Goal: Task Accomplishment & Management: Manage account settings

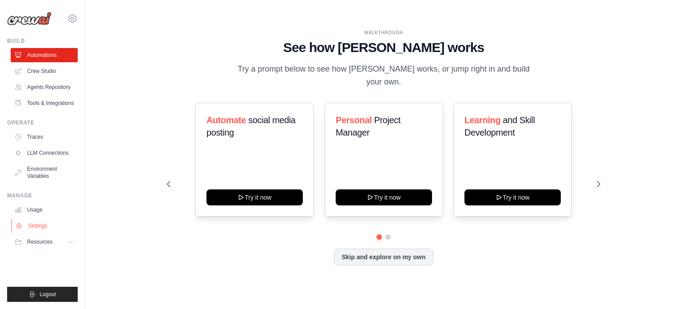
click at [62, 227] on link "Settings" at bounding box center [45, 226] width 67 height 14
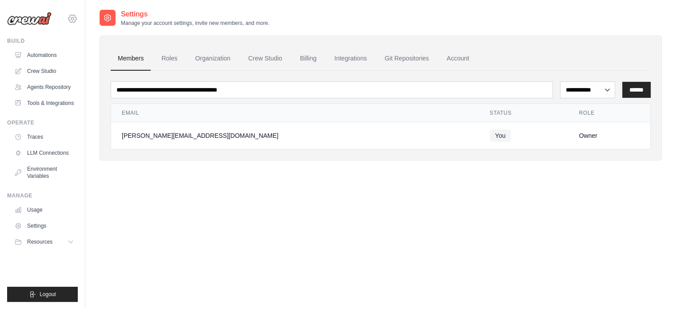
click at [73, 15] on icon at bounding box center [72, 18] width 11 height 11
click at [86, 51] on span "Settings" at bounding box center [110, 55] width 70 height 9
click at [308, 58] on link "Billing" at bounding box center [308, 59] width 31 height 24
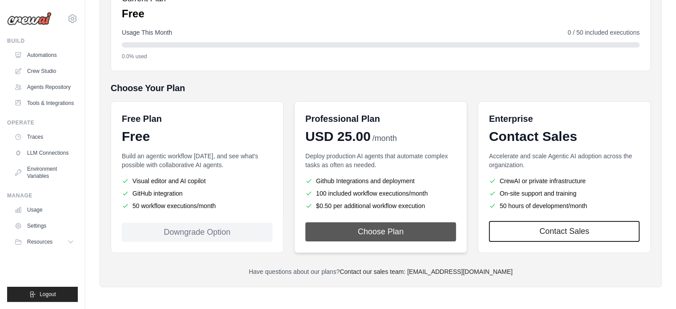
click at [385, 227] on button "Choose Plan" at bounding box center [380, 231] width 151 height 19
